Goal: Find specific page/section: Find specific page/section

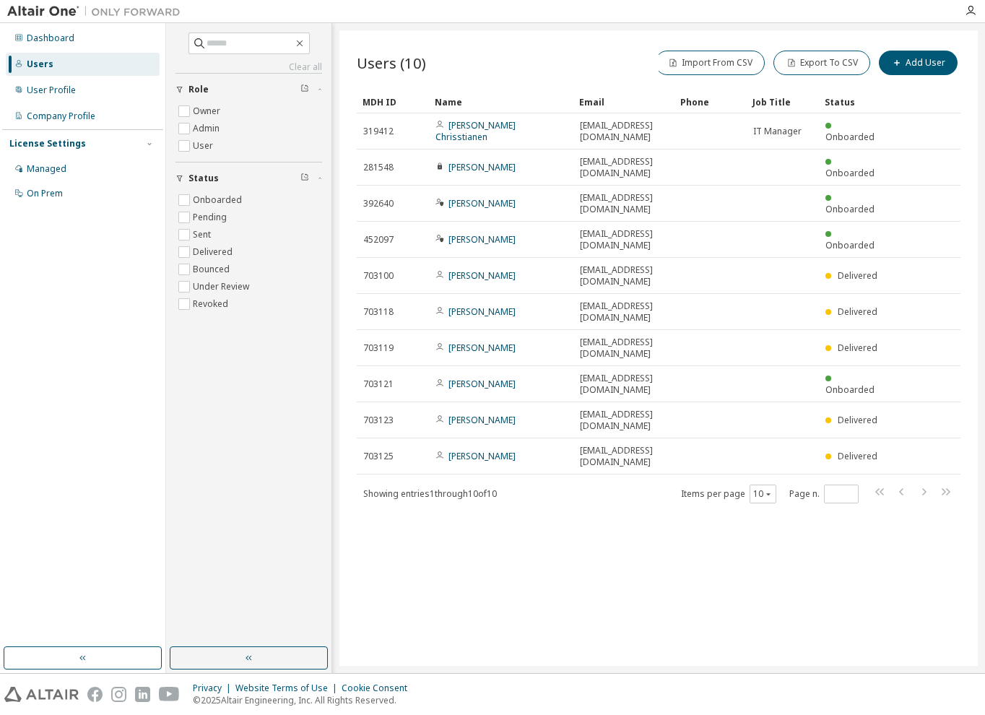
click at [55, 168] on div "Managed" at bounding box center [47, 169] width 40 height 12
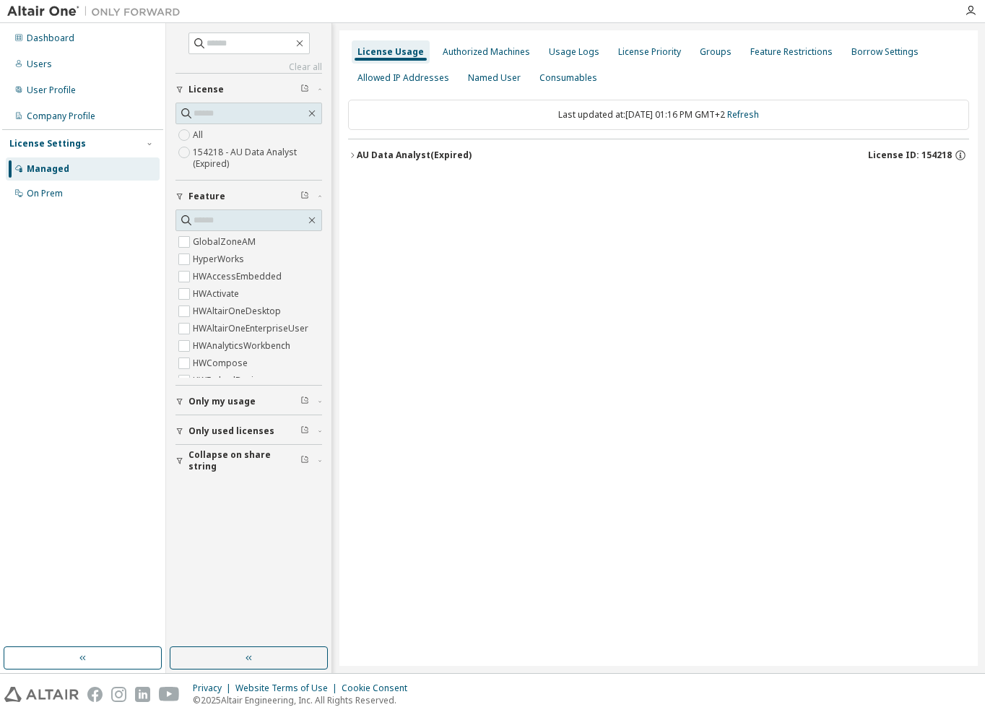
click at [707, 51] on div "Groups" at bounding box center [715, 52] width 32 height 12
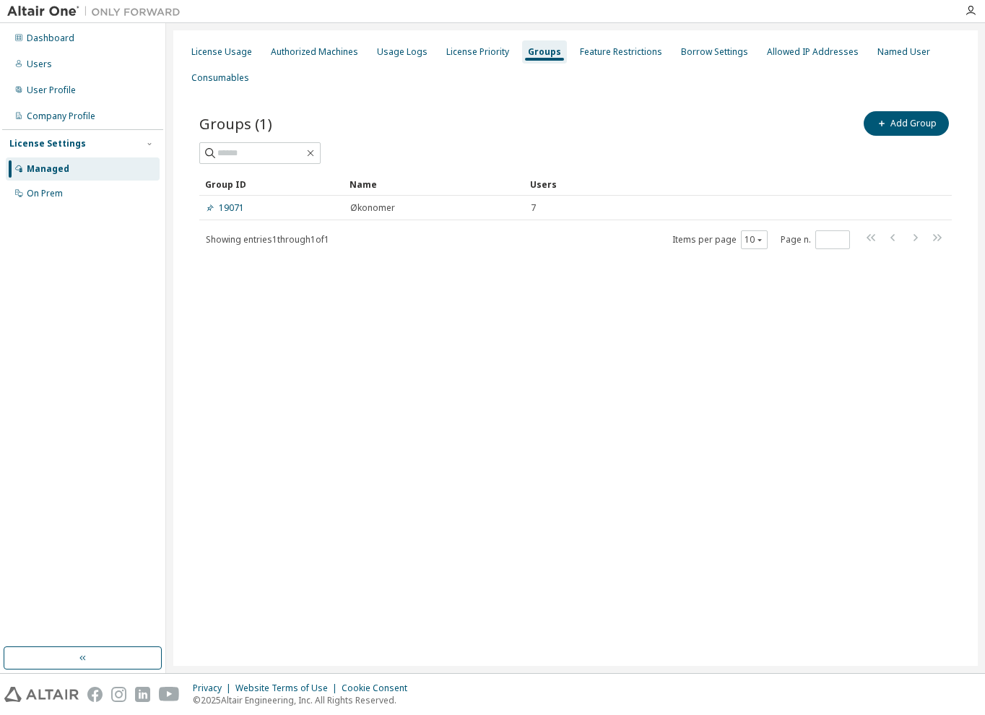
drag, startPoint x: 315, startPoint y: 670, endPoint x: 334, endPoint y: 661, distance: 21.3
click at [332, 663] on div "License Usage Authorized Machines Usage Logs License Priority Groups Feature Re…" at bounding box center [575, 348] width 819 height 650
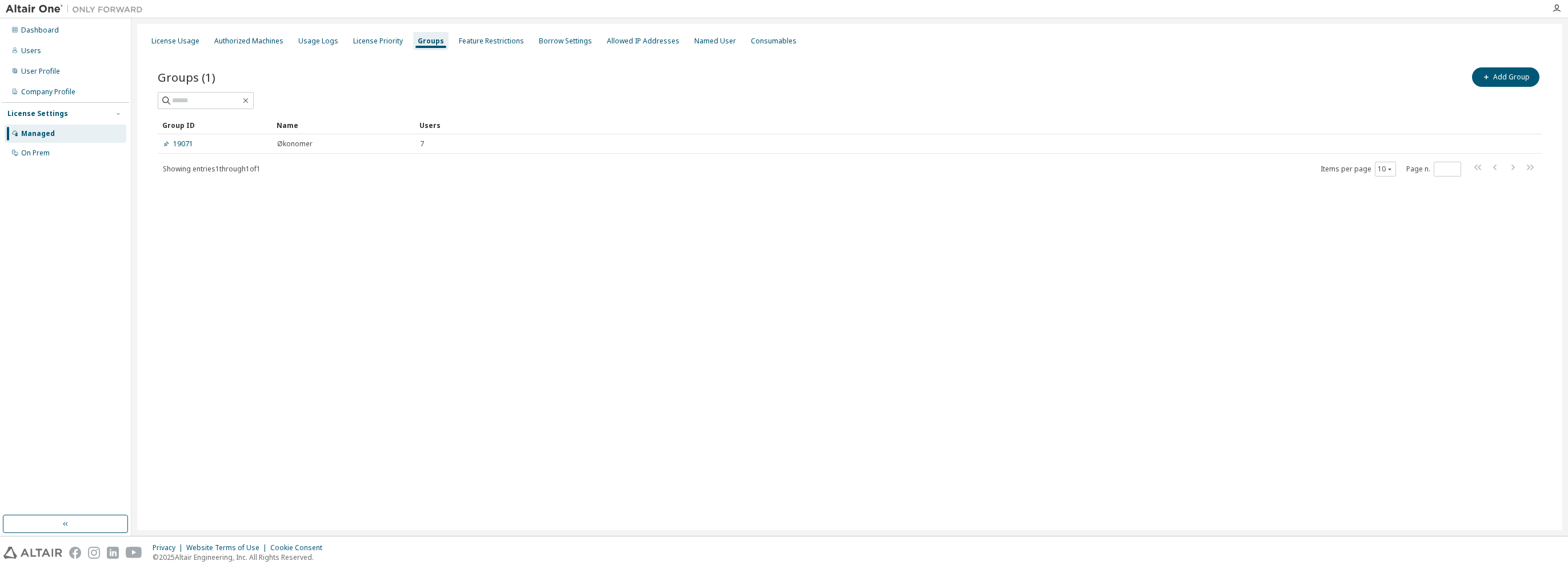
click at [185, 142] on link "19071" at bounding box center [178, 144] width 30 height 9
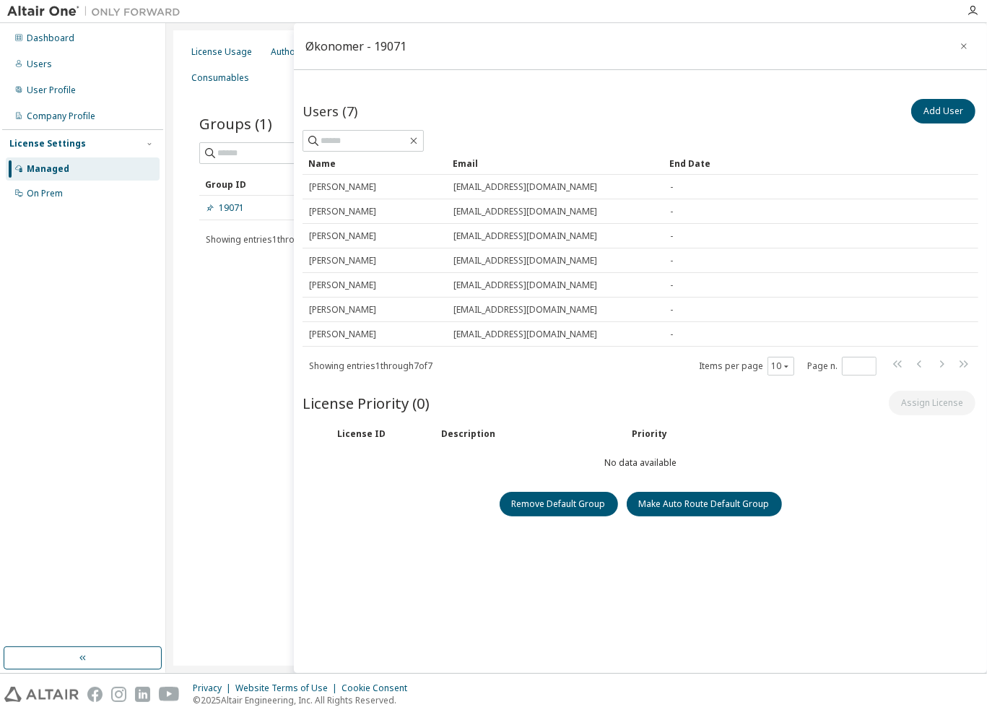
click at [50, 37] on div "Dashboard" at bounding box center [51, 38] width 48 height 12
